Goal: Transaction & Acquisition: Purchase product/service

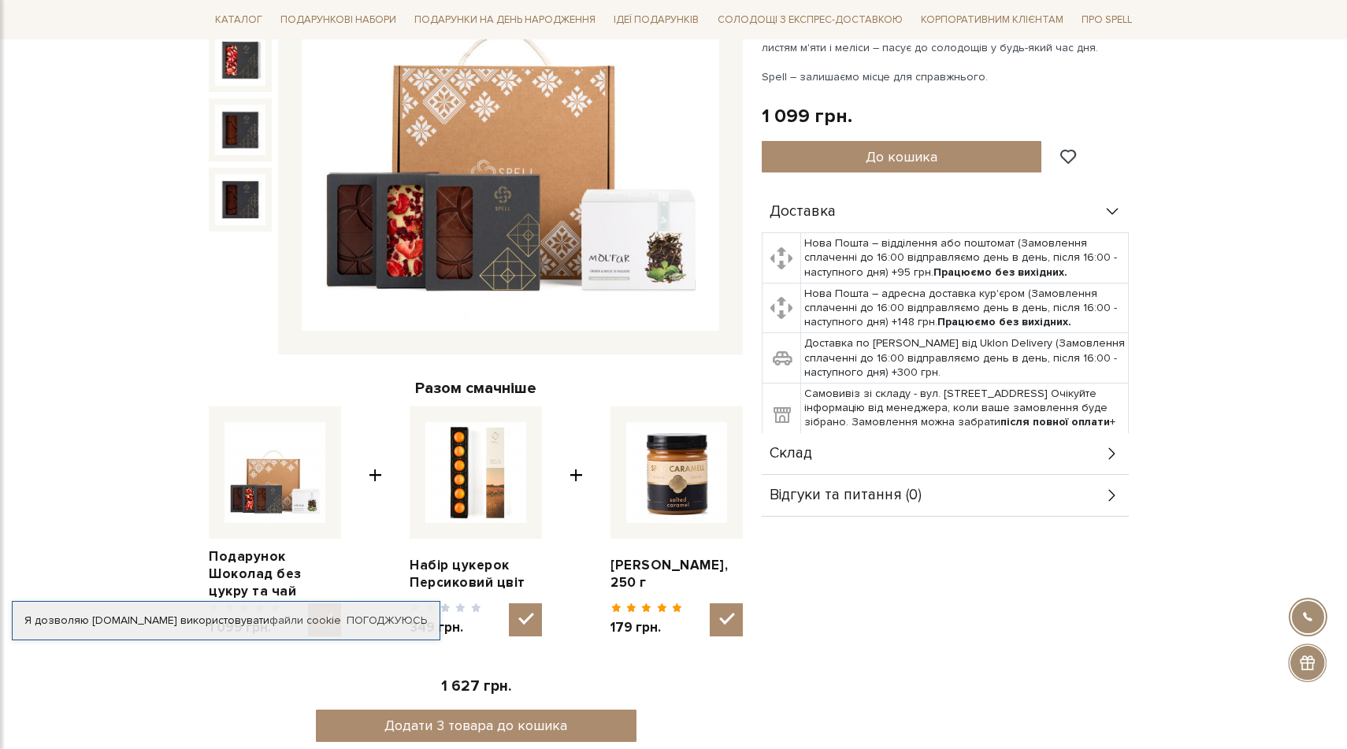
scroll to position [317, 0]
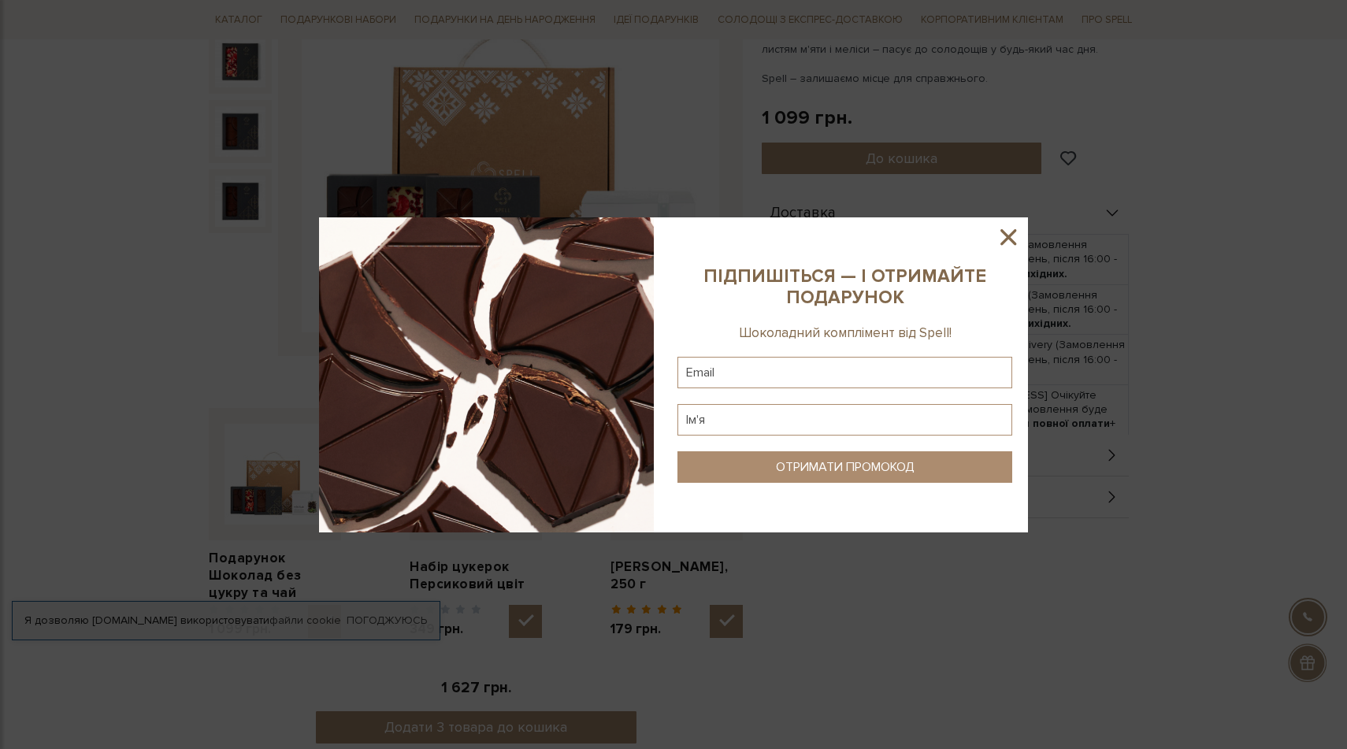
click at [1013, 241] on icon at bounding box center [1009, 237] width 16 height 16
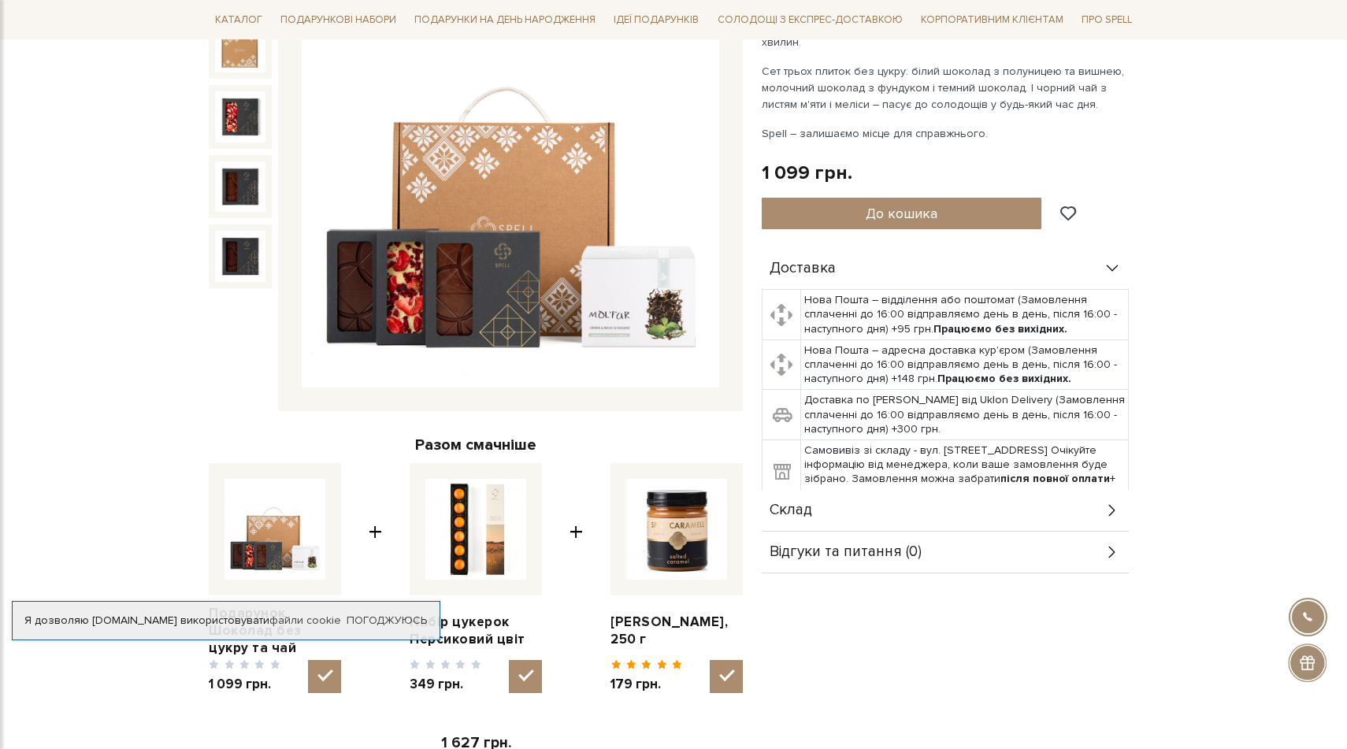
scroll to position [265, 0]
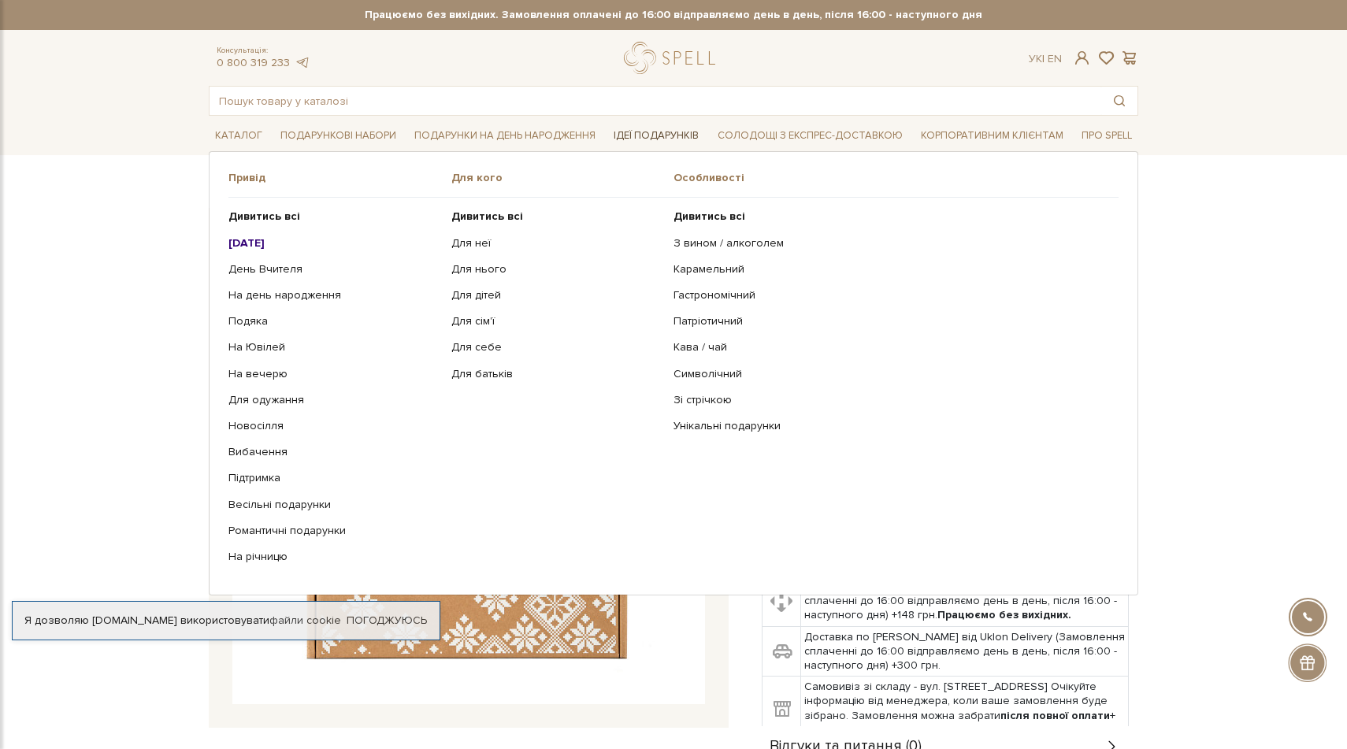
click at [647, 140] on link "Ідеї подарунків" at bounding box center [656, 136] width 98 height 24
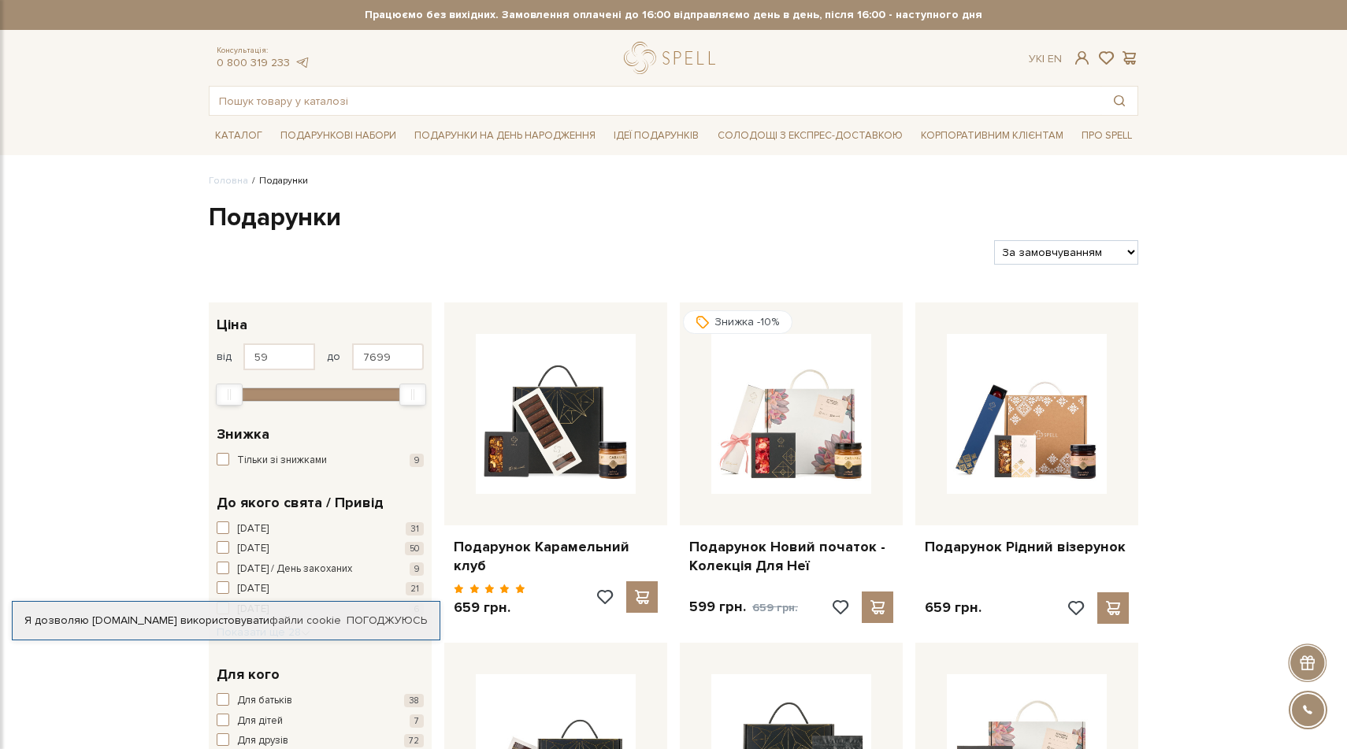
click at [1095, 253] on select "За замовчуванням За Ціною (зростання) За Ціною (зменшення) Новинки За популярні…" at bounding box center [1066, 252] width 144 height 24
select select "https://spellchocolate.com/podarunki/?sort=p.price&order=DESC"
click at [994, 240] on select "За замовчуванням За Ціною (зростання) За Ціною (зменшення) Новинки За популярні…" at bounding box center [1066, 252] width 144 height 24
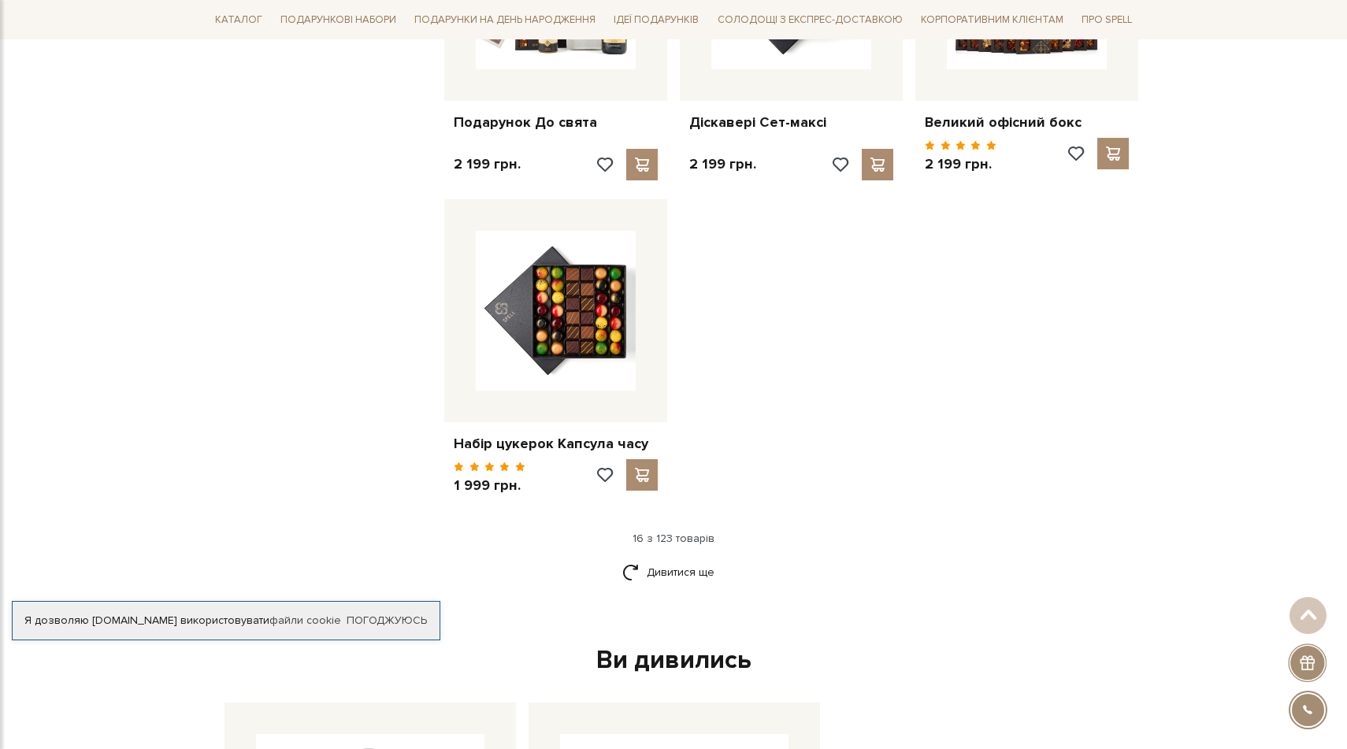
scroll to position [1762, 0]
click at [677, 576] on link "Дивитися ще" at bounding box center [673, 571] width 102 height 28
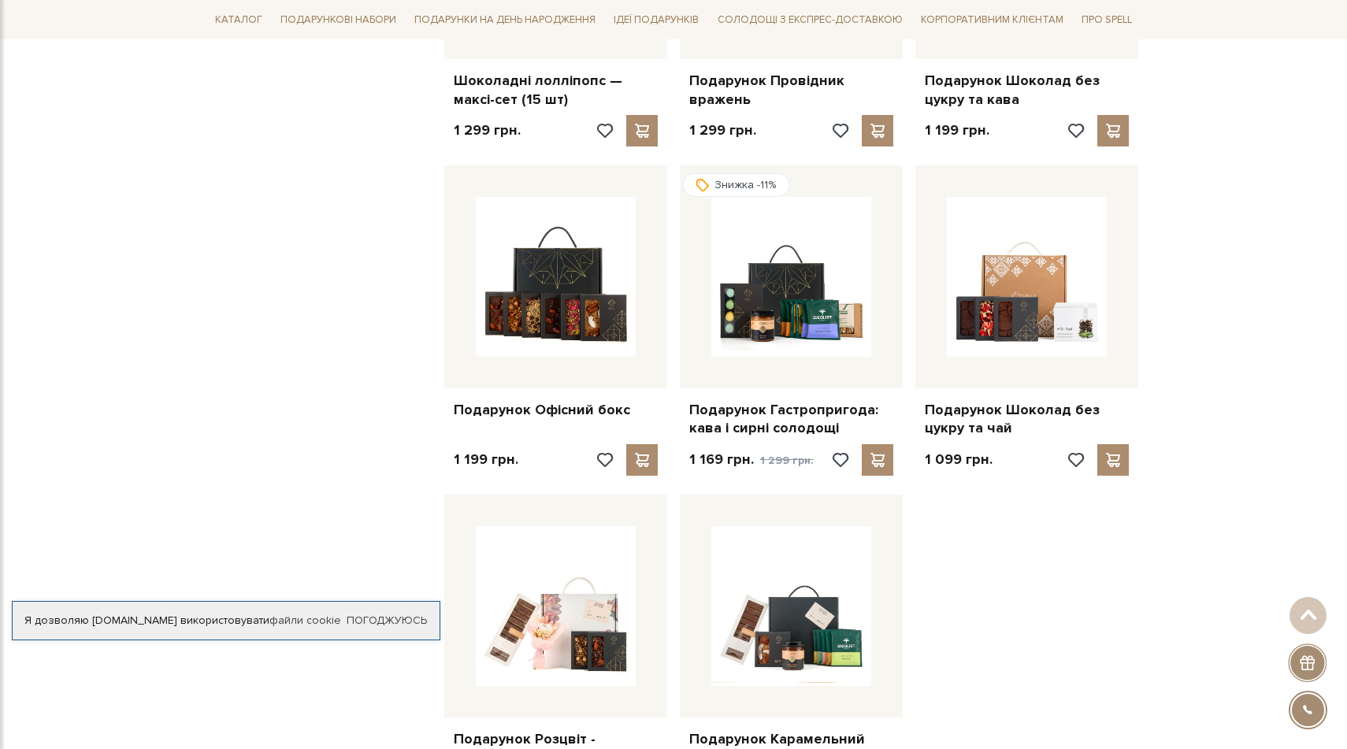
scroll to position [3153, 0]
